Goal: Information Seeking & Learning: Learn about a topic

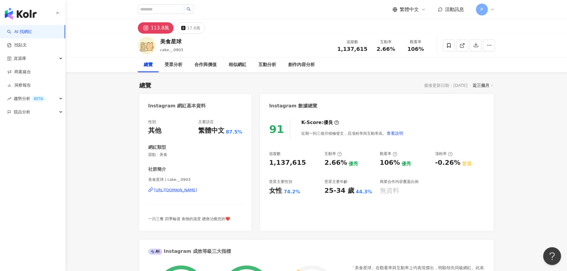
click at [187, 193] on div "[URL][DOMAIN_NAME]" at bounding box center [175, 190] width 43 height 5
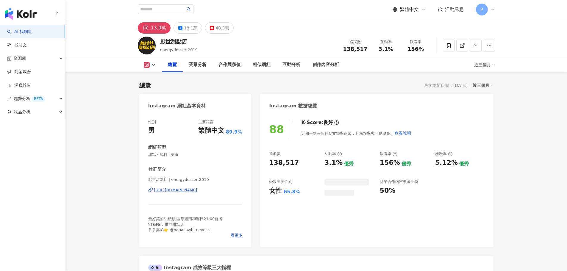
click at [189, 177] on div "厭世甜點店 | energydessert2019 [URL][DOMAIN_NAME]" at bounding box center [195, 194] width 94 height 35
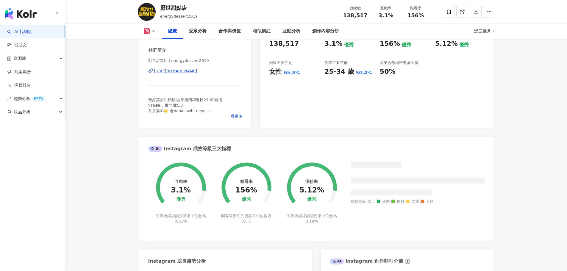
click at [186, 71] on div "[URL][DOMAIN_NAME]" at bounding box center [175, 71] width 43 height 5
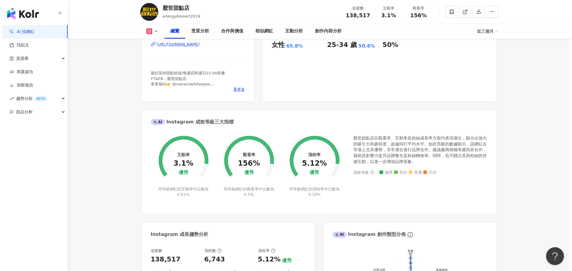
scroll to position [30, 0]
